Goal: Task Accomplishment & Management: Use online tool/utility

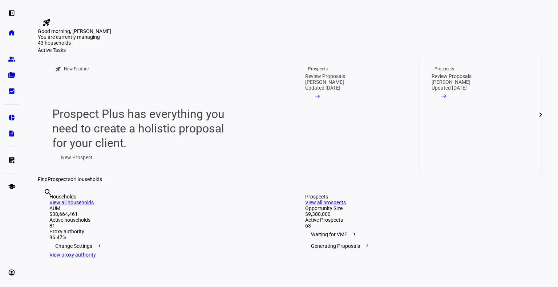
click at [459, 167] on link "Prospects Review Proposals [PERSON_NAME] Updated [DATE] arrow_right_alt" at bounding box center [480, 114] width 121 height 123
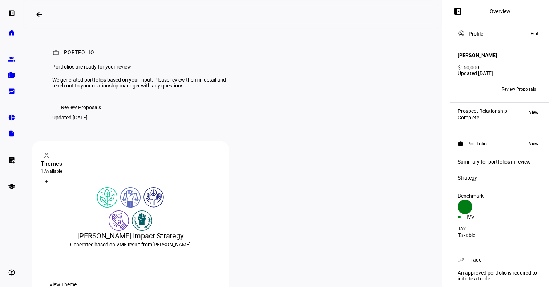
click at [78, 115] on span "Review Proposals" at bounding box center [81, 107] width 40 height 15
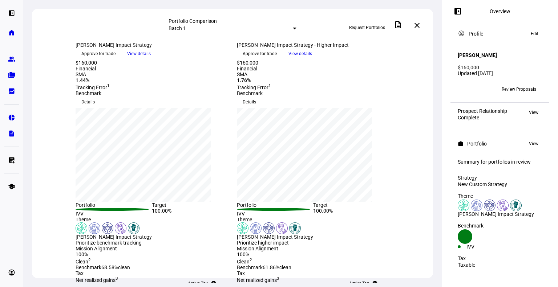
scroll to position [21, 0]
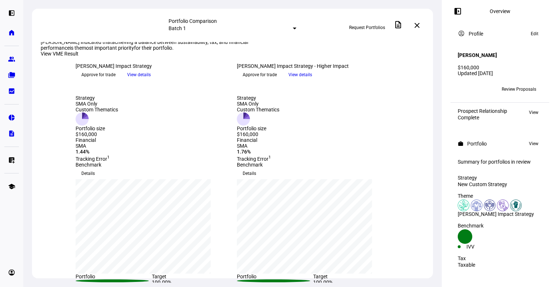
click at [151, 80] on span "View details" at bounding box center [139, 74] width 24 height 11
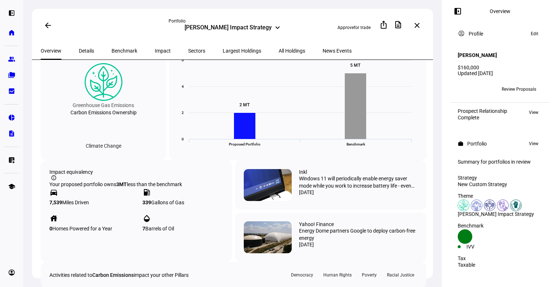
scroll to position [321, 0]
click at [278, 50] on span "All Holdings" at bounding box center [291, 50] width 27 height 5
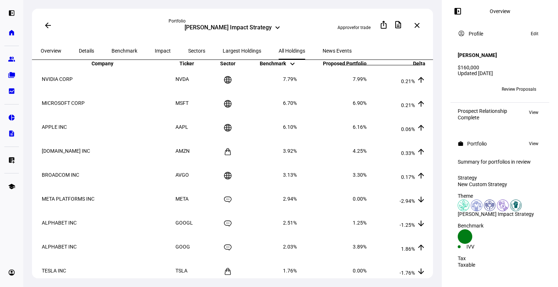
scroll to position [33, 0]
click at [223, 50] on span "Largest Holdings" at bounding box center [242, 50] width 38 height 5
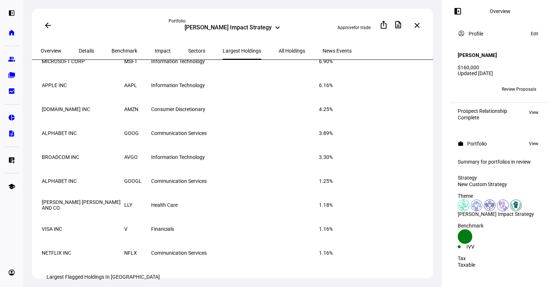
scroll to position [80, 0]
click at [278, 45] on span "All Holdings" at bounding box center [291, 50] width 27 height 17
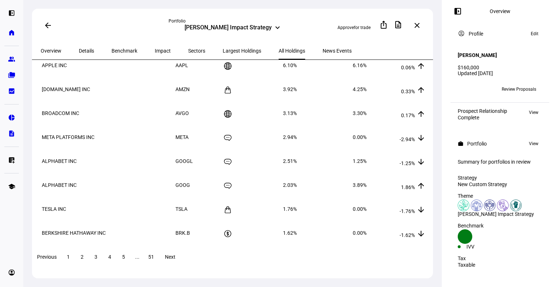
scroll to position [95, 0]
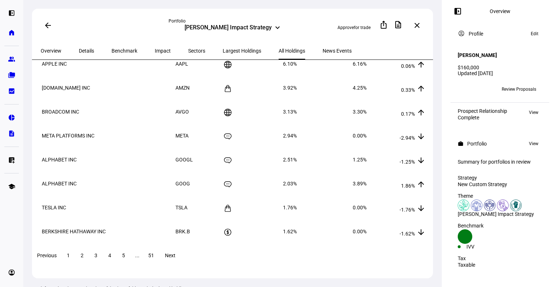
click at [89, 257] on span at bounding box center [82, 255] width 13 height 17
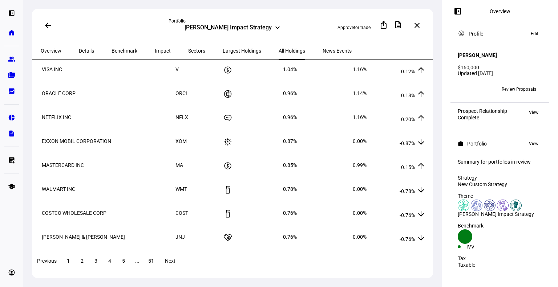
scroll to position [90, 0]
click at [102, 269] on span at bounding box center [95, 260] width 13 height 17
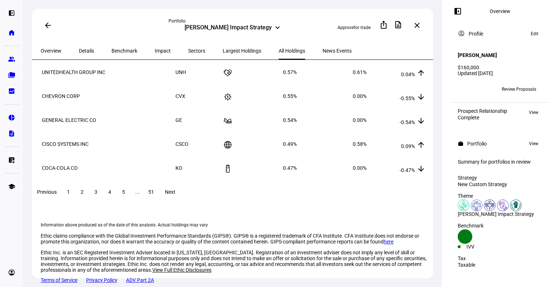
scroll to position [161, 0]
click at [89, 200] on span at bounding box center [82, 191] width 13 height 17
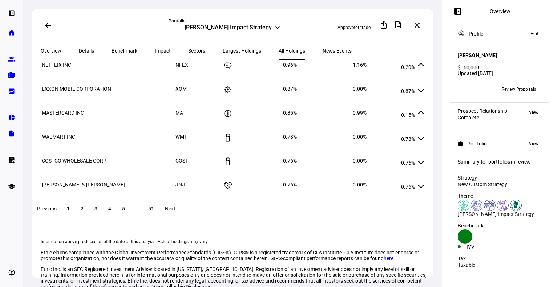
scroll to position [142, 0]
click at [97, 212] on span "3" at bounding box center [95, 209] width 3 height 6
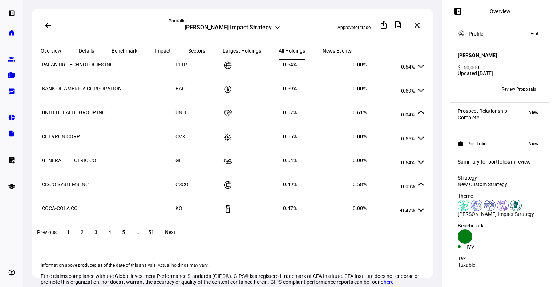
scroll to position [151, 0]
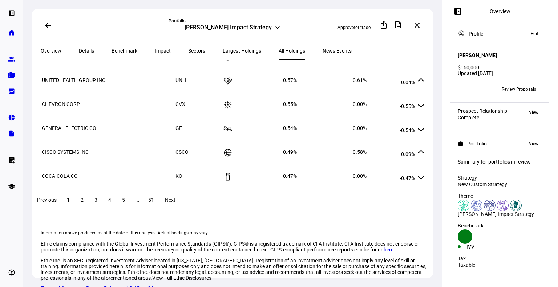
click at [111, 203] on span "4" at bounding box center [109, 200] width 3 height 6
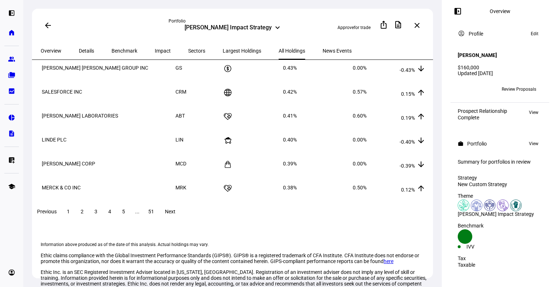
scroll to position [160, 0]
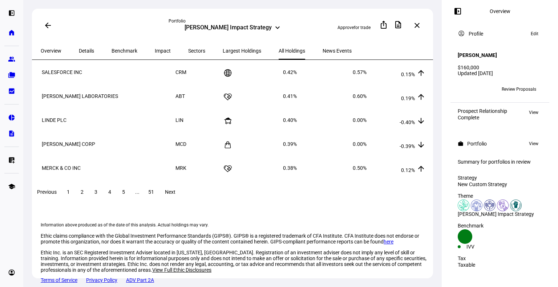
click at [125, 195] on span "5" at bounding box center [123, 192] width 3 height 6
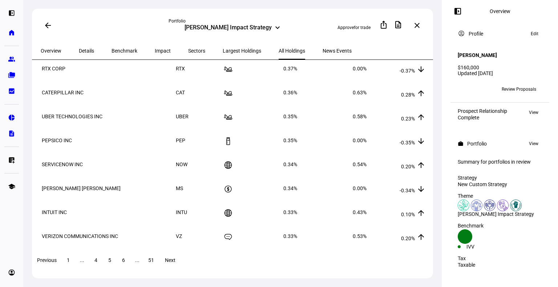
scroll to position [106, 0]
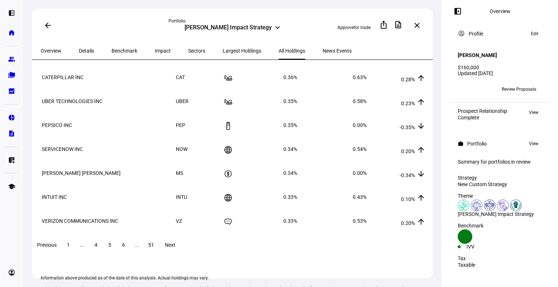
click at [130, 252] on span at bounding box center [123, 244] width 13 height 17
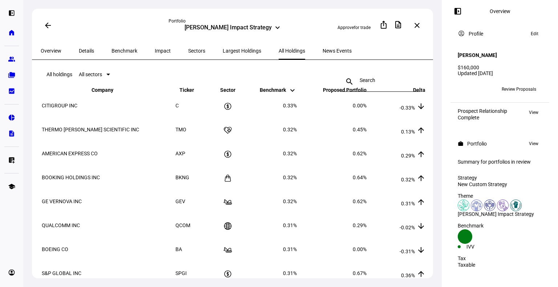
scroll to position [167, 0]
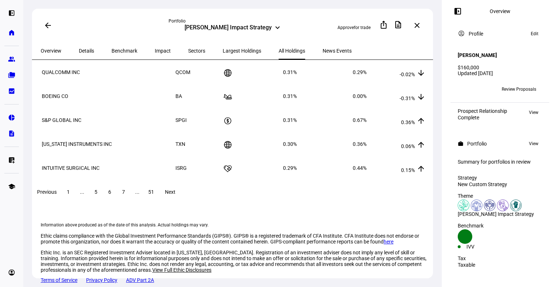
click at [130, 188] on span at bounding box center [123, 191] width 13 height 17
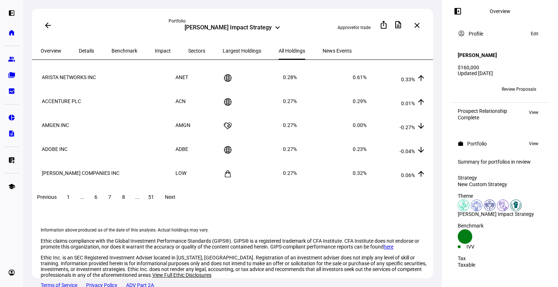
scroll to position [154, 0]
click at [125, 200] on span "8" at bounding box center [123, 198] width 3 height 6
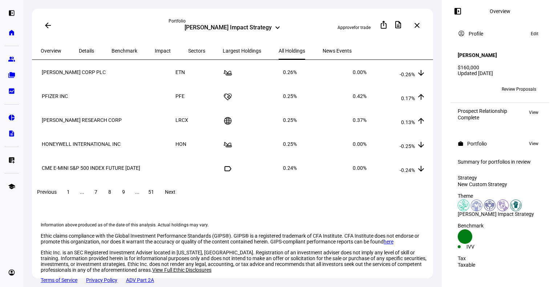
scroll to position [165, 0]
click at [125, 190] on span "9" at bounding box center [123, 192] width 3 height 6
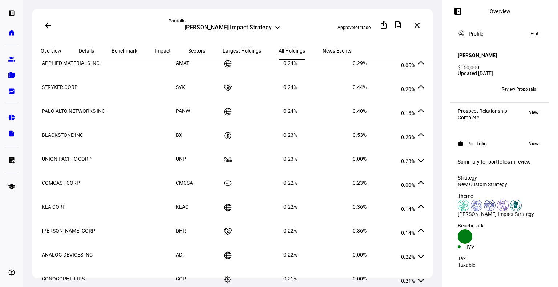
scroll to position [0, 0]
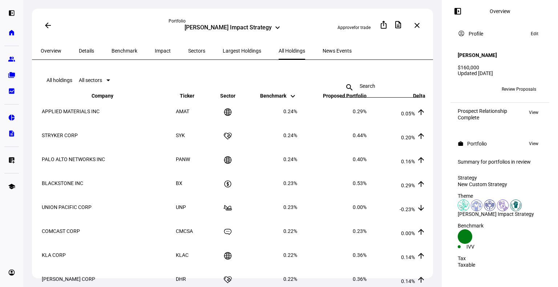
click at [533, 85] on span at bounding box center [519, 90] width 46 height 12
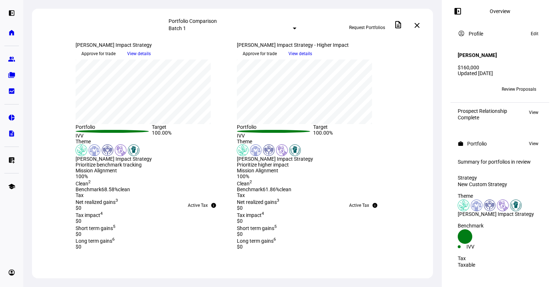
click at [151, 59] on span "View details" at bounding box center [139, 53] width 24 height 11
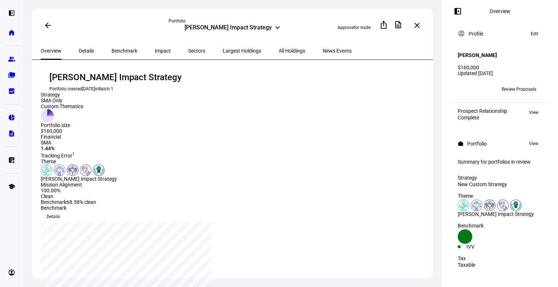
click at [80, 134] on div "Strategy SMA Only Custom Thematics Portfolio size $160,000" at bounding box center [62, 113] width 42 height 42
click at [417, 21] on span at bounding box center [416, 25] width 17 height 17
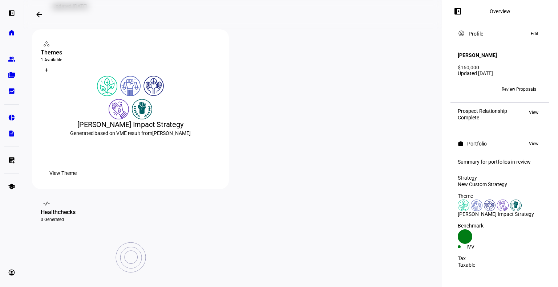
scroll to position [119, 0]
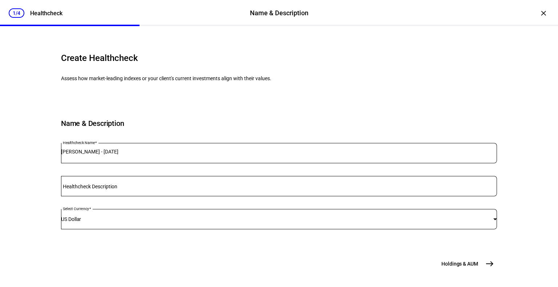
scroll to position [74, 0]
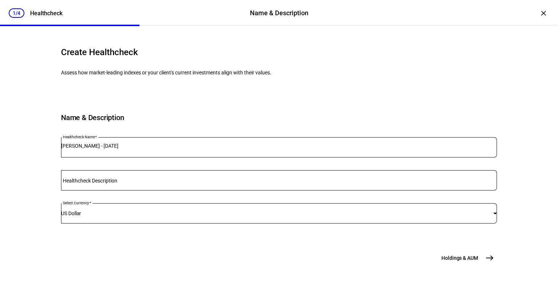
click at [449, 255] on span "Holdings & AUM" at bounding box center [459, 258] width 37 height 7
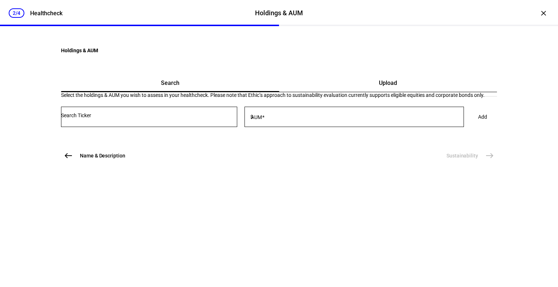
scroll to position [0, 0]
click at [175, 118] on input "Number" at bounding box center [149, 116] width 176 height 6
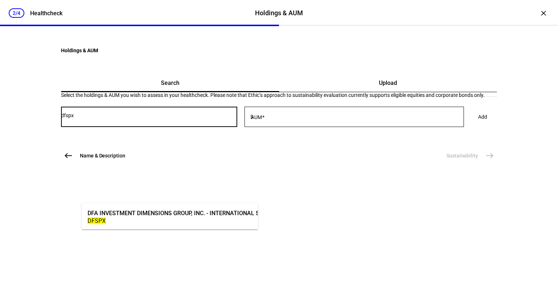
type input "dfspx"
click at [152, 219] on div "DFSPX" at bounding box center [220, 220] width 267 height 7
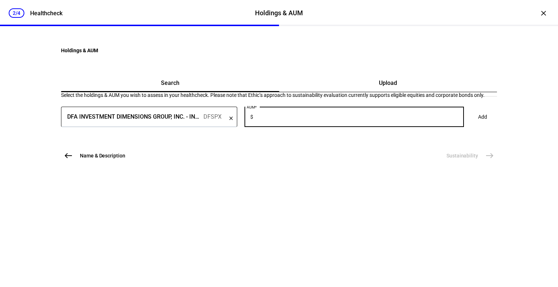
click at [306, 118] on input "AUM" at bounding box center [359, 116] width 209 height 6
type input "10,000"
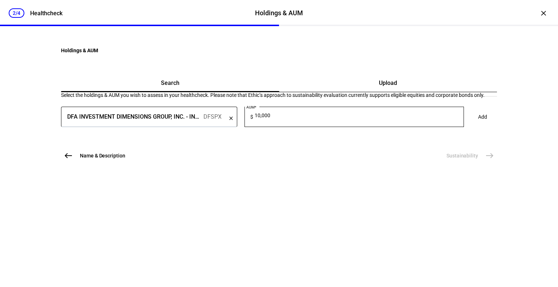
click at [478, 124] on span "Add" at bounding box center [482, 117] width 9 height 15
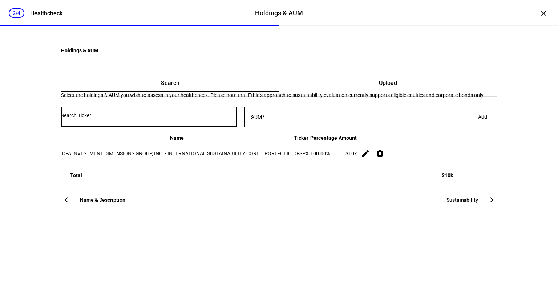
click at [134, 118] on input "Number" at bounding box center [149, 116] width 176 height 6
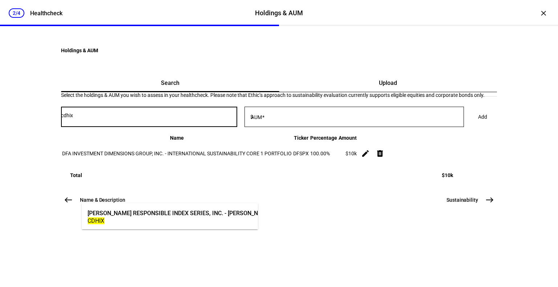
type input "cdhix"
click at [154, 225] on div "[PERSON_NAME] RESPONSIBLE INDEX SERIES, INC. - [PERSON_NAME] INTERNATIONAL RESP…" at bounding box center [239, 216] width 307 height 25
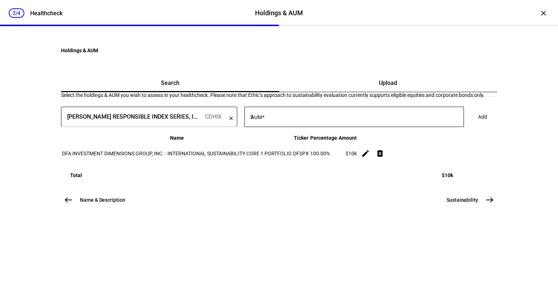
click at [305, 118] on input "AUM" at bounding box center [359, 116] width 209 height 6
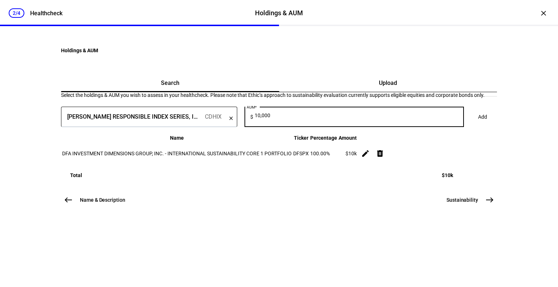
type input "10,000"
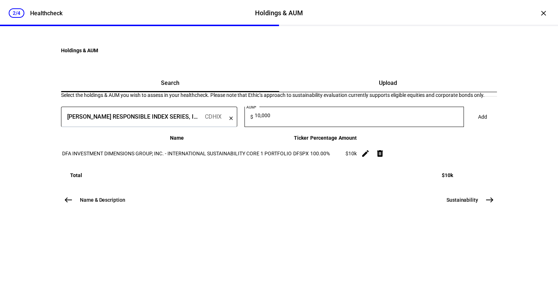
click at [469, 124] on span at bounding box center [482, 117] width 27 height 15
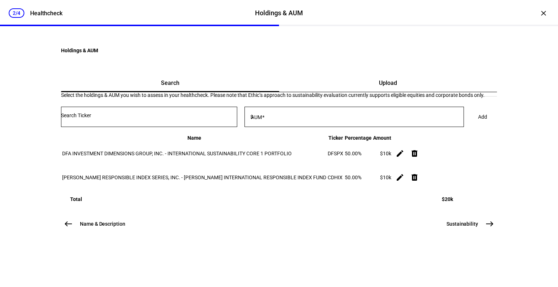
click at [151, 127] on div at bounding box center [149, 117] width 176 height 20
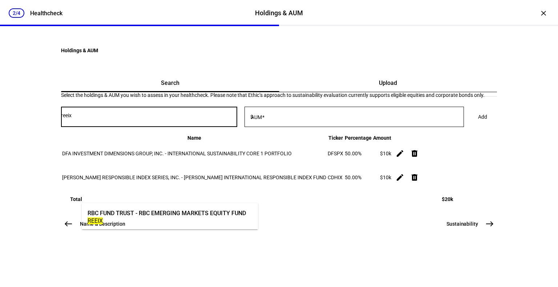
type input "reeix"
click at [154, 209] on div "RBC FUND TRUST - RBC EMERGING MARKETS EQUITY FUND REEIX" at bounding box center [167, 216] width 162 height 25
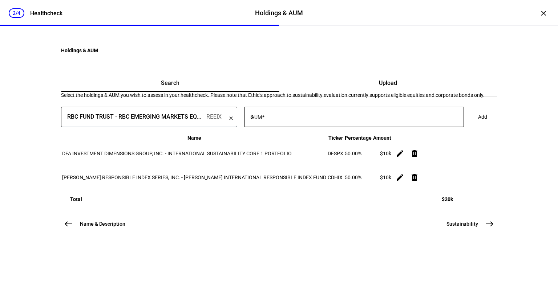
click at [310, 118] on input "AUM" at bounding box center [359, 116] width 209 height 6
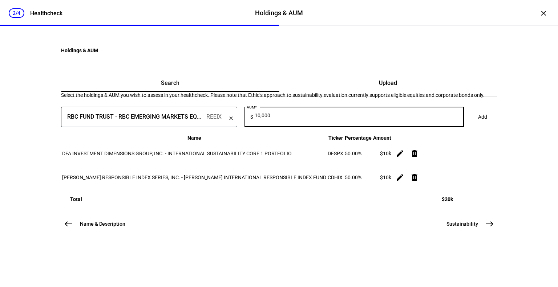
type input "10,000"
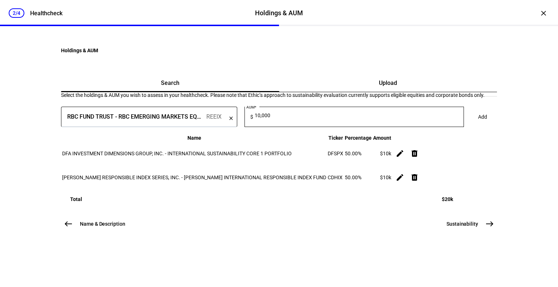
click at [478, 124] on span "Add" at bounding box center [482, 117] width 9 height 15
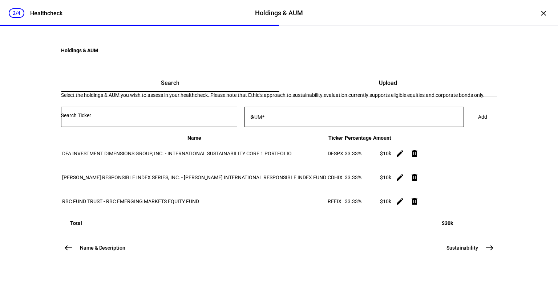
scroll to position [62, 0]
click at [161, 118] on input "Number" at bounding box center [149, 116] width 176 height 6
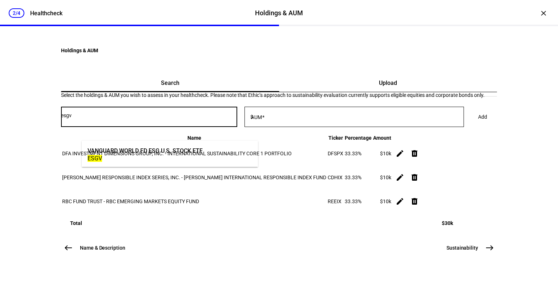
type input "esgv"
click at [157, 152] on div "VANGUARD WORLD FD ESG U.S. STOCK ETF" at bounding box center [144, 151] width 115 height 8
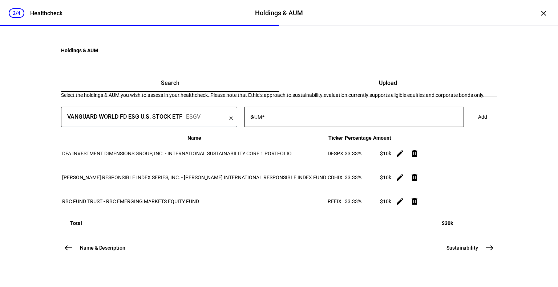
click at [314, 122] on div at bounding box center [359, 117] width 209 height 20
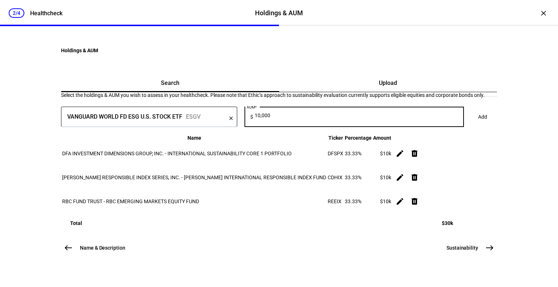
type input "10,000"
click at [478, 124] on span "Add" at bounding box center [482, 117] width 9 height 15
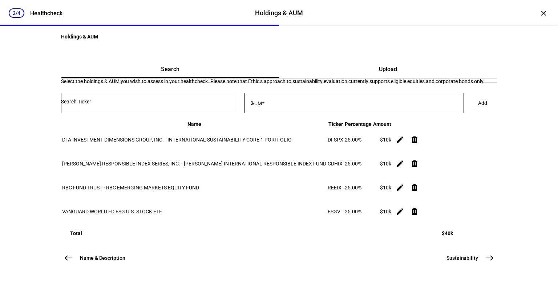
click at [137, 105] on input "Number" at bounding box center [149, 102] width 176 height 6
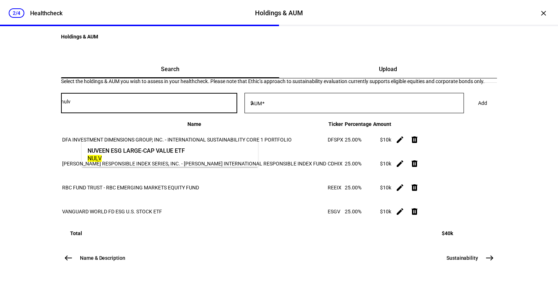
type input "nulv"
click at [142, 158] on div "NULV" at bounding box center [135, 158] width 97 height 7
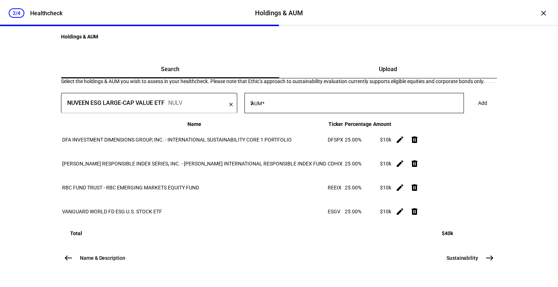
click at [320, 105] on input "AUM" at bounding box center [359, 102] width 209 height 6
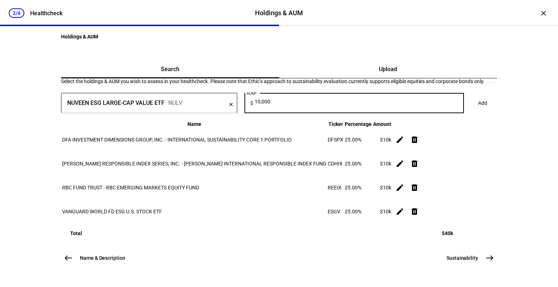
type input "10,000"
click at [478, 110] on span "Add" at bounding box center [482, 103] width 9 height 15
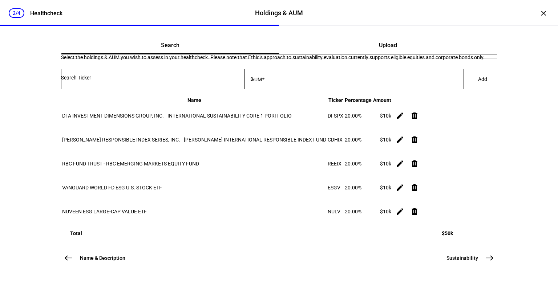
click at [149, 81] on input "Number" at bounding box center [149, 78] width 176 height 6
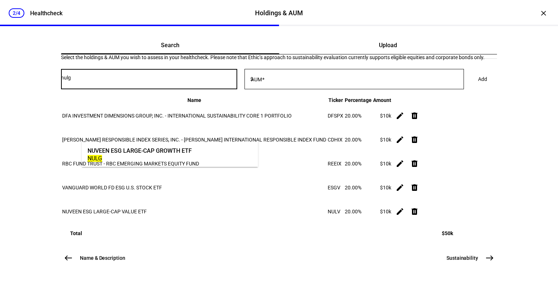
type input "nulg"
click at [153, 160] on div "NULG" at bounding box center [139, 158] width 104 height 7
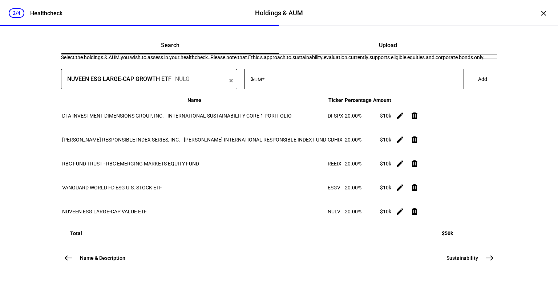
click at [293, 81] on input "AUM" at bounding box center [359, 78] width 209 height 6
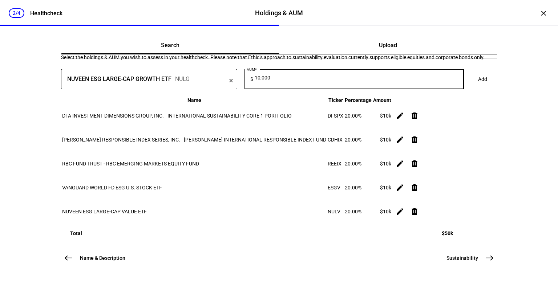
type input "10,000"
click at [478, 86] on span "Add" at bounding box center [482, 79] width 9 height 15
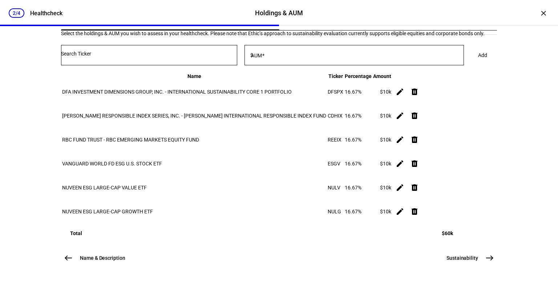
scroll to position [206, 0]
click at [477, 261] on button "Sustainability east" at bounding box center [469, 258] width 55 height 15
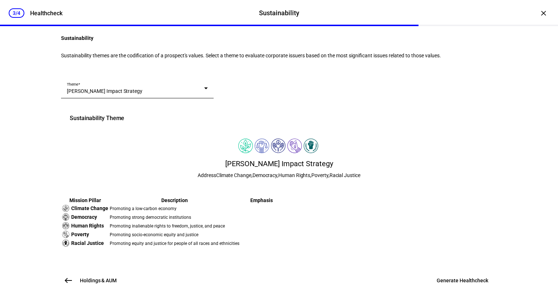
scroll to position [196, 0]
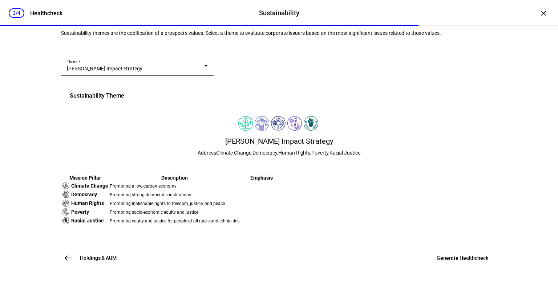
click at [453, 254] on span at bounding box center [462, 257] width 69 height 17
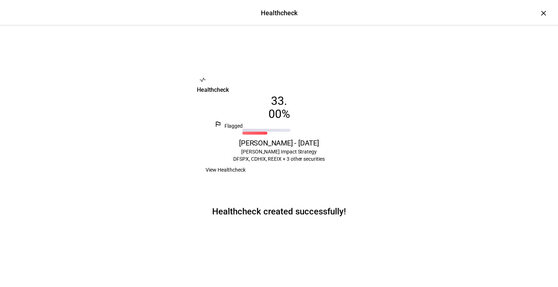
click at [245, 172] on span "View Healthcheck" at bounding box center [225, 170] width 40 height 15
